Goal: Check status: Check status

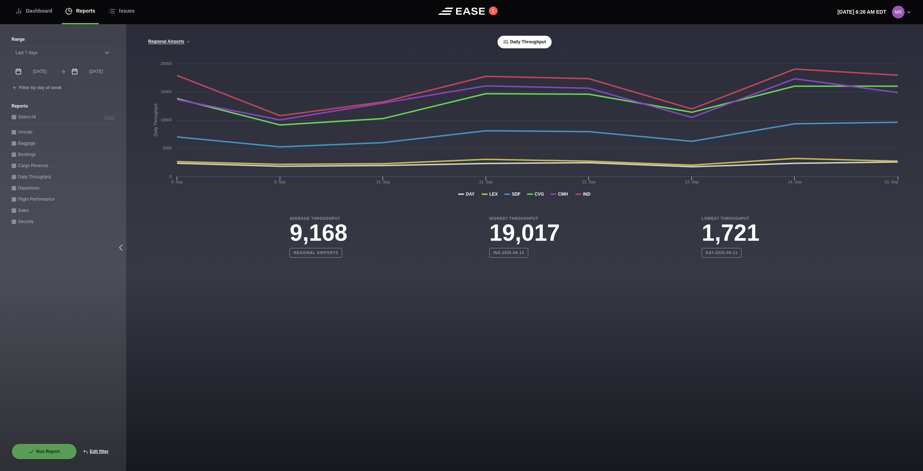
select select "7"
click at [99, 449] on button "Edit filter" at bounding box center [96, 451] width 38 height 16
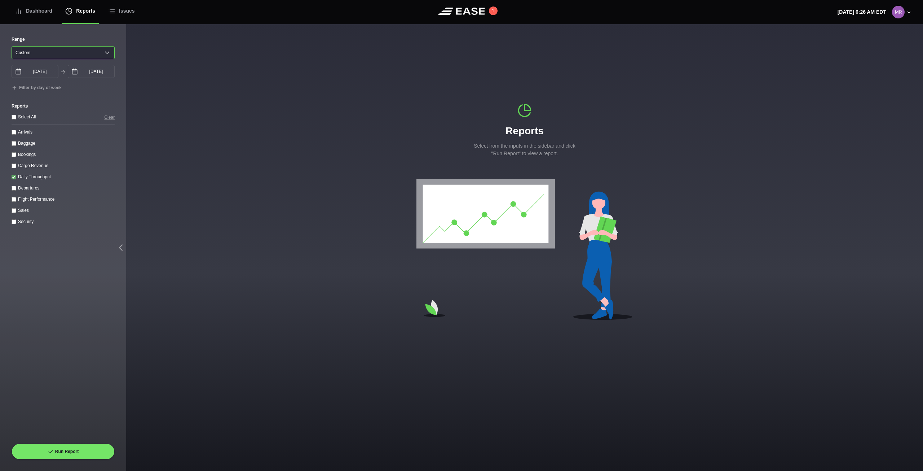
click at [103, 52] on select "[DATE] Last 7 days Last 14 days Last 30 days Last 6 weeks Custom" at bounding box center [63, 52] width 103 height 13
select select "7"
click at [12, 46] on select "[DATE] Last 7 days Last 14 days Last 30 days Last 6 weeks Custom" at bounding box center [63, 52] width 103 height 13
type input "[DATE]"
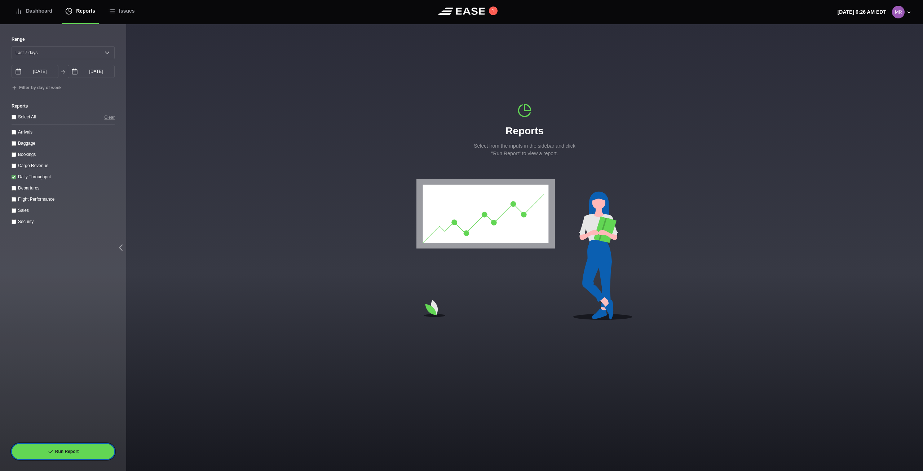
click at [90, 450] on button "Run Report" at bounding box center [63, 451] width 103 height 16
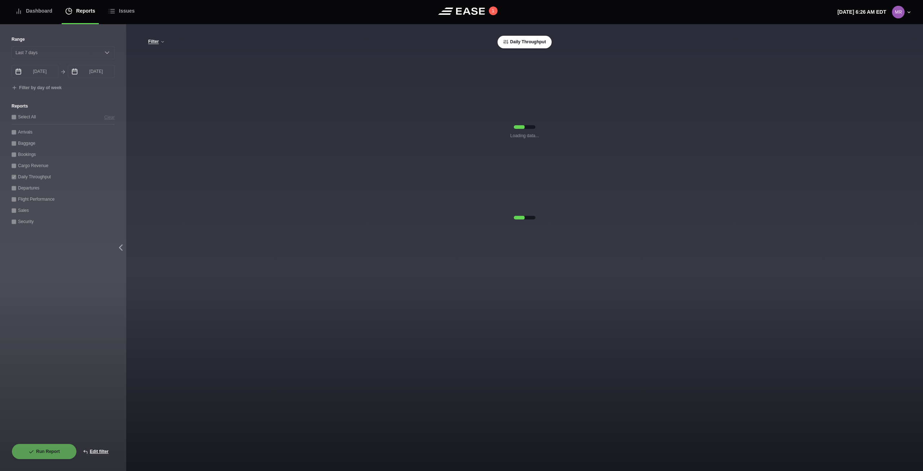
select select "7"
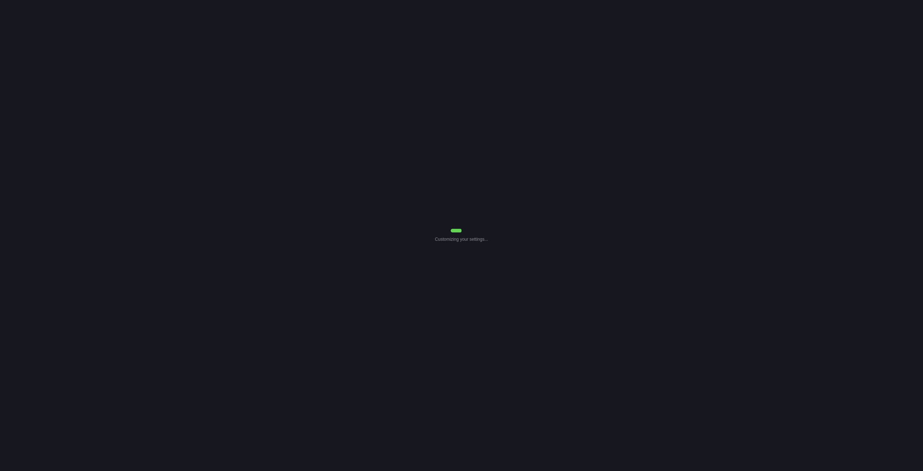
select select "7"
